Goal: Task Accomplishment & Management: Manage account settings

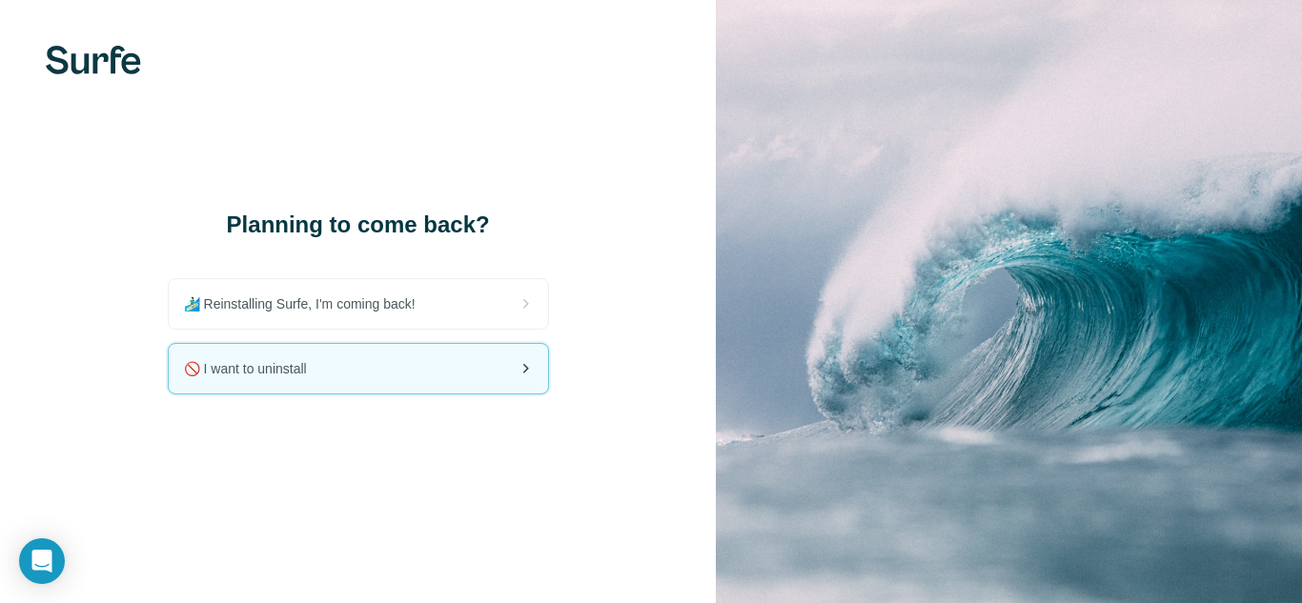
click at [412, 381] on div "🚫 I want to uninstall" at bounding box center [358, 369] width 379 height 50
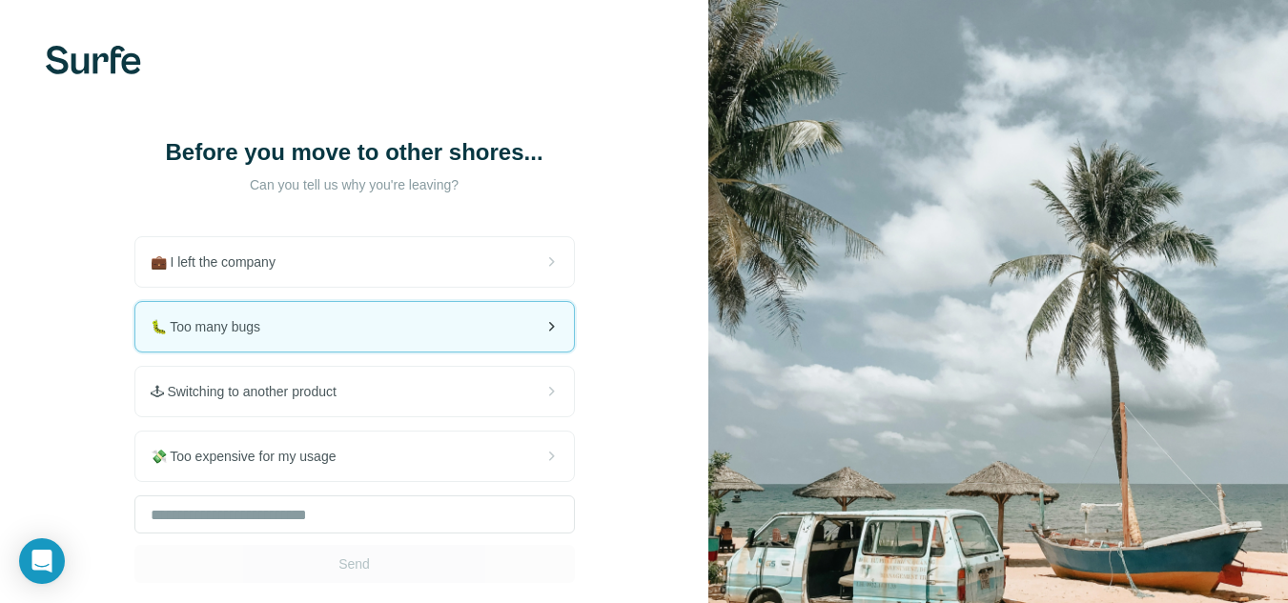
click at [269, 345] on div "🐛 Too many bugs" at bounding box center [354, 327] width 438 height 50
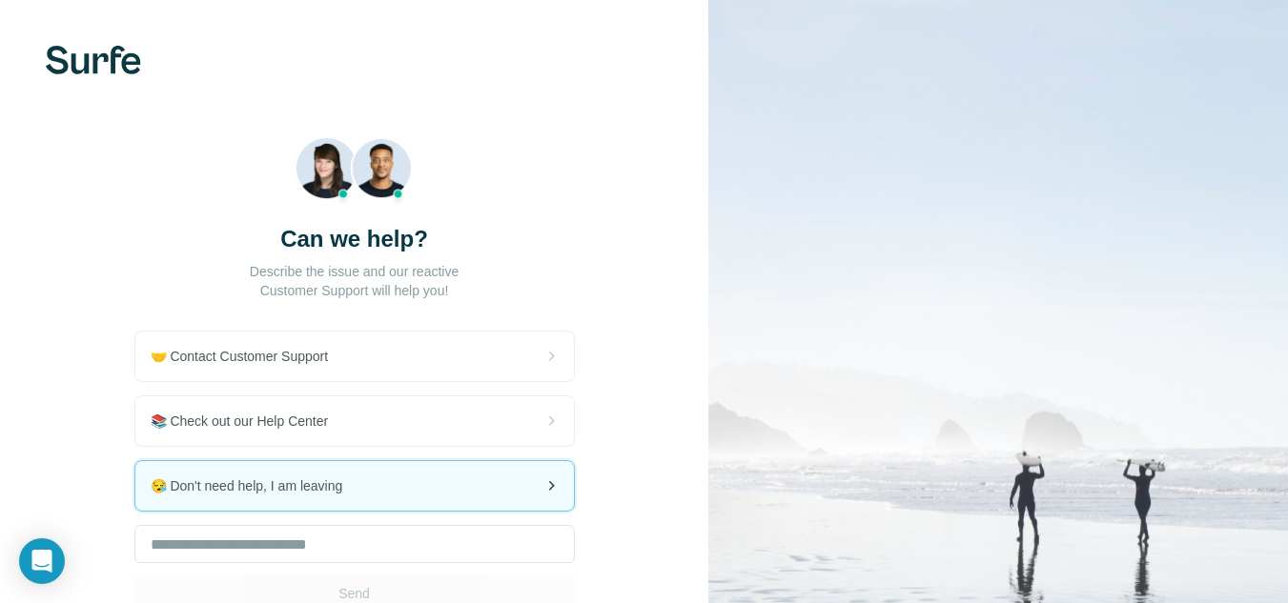
click at [292, 500] on div "😪 Don't need help, I am leaving" at bounding box center [354, 486] width 438 height 50
